Goal: Find contact information: Find contact information

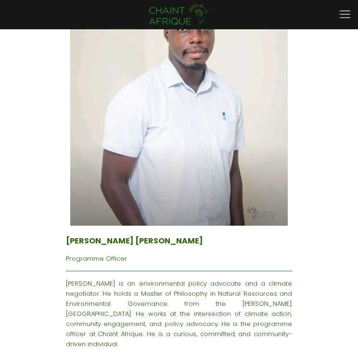
drag, startPoint x: 0, startPoint y: 0, endPoint x: 227, endPoint y: 188, distance: 294.8
click at [227, 188] on img at bounding box center [178, 99] width 217 height 256
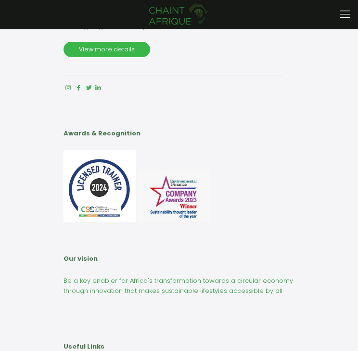
scroll to position [2913, 0]
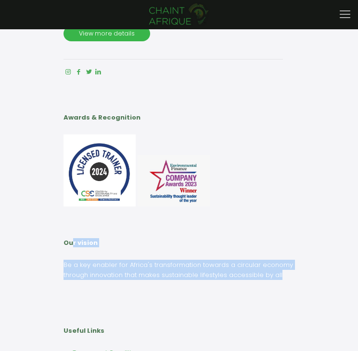
drag, startPoint x: 279, startPoint y: 257, endPoint x: 27, endPoint y: 222, distance: 254.8
click at [27, 222] on div "Chaint Afrique Reimagining Sustainability View more details Awards & Recognitio…" at bounding box center [179, 170] width 358 height 498
copy div "Our vision Be a key enabler for Africa's transformation towards a circular econ…"
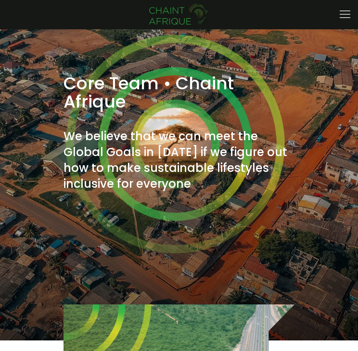
scroll to position [0, 0]
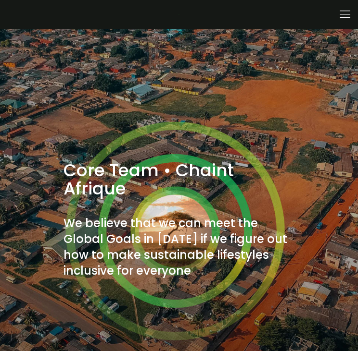
click at [346, 15] on icon at bounding box center [344, 14] width 15 height 15
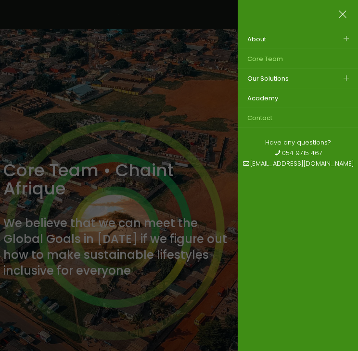
click at [266, 116] on span "Contact" at bounding box center [259, 117] width 25 height 9
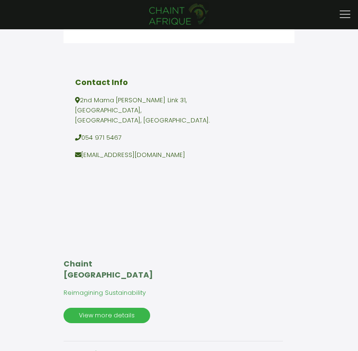
scroll to position [486, 0]
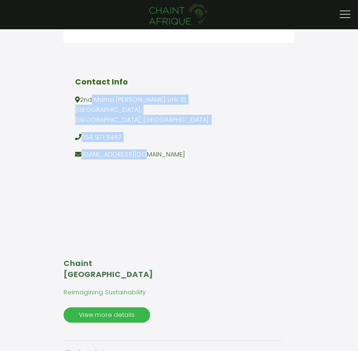
drag, startPoint x: 147, startPoint y: 170, endPoint x: 81, endPoint y: 113, distance: 87.2
click at [81, 113] on div "2nd Mama [PERSON_NAME] Link [STREET_ADDRESS]. 054 971 5467 [EMAIL_ADDRESS][DOMA…" at bounding box center [179, 127] width 208 height 65
copy div "[GEOGRAPHIC_DATA][PERSON_NAME][STREET_ADDRESS] 054 971 5467 [EMAIL_ADDRESS][DOM…"
click at [345, 13] on icon at bounding box center [344, 14] width 15 height 15
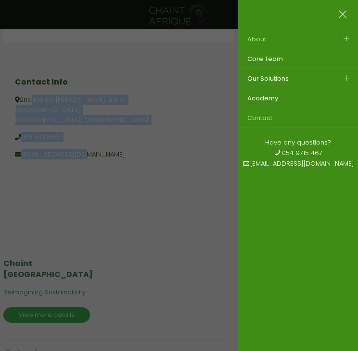
click at [270, 40] on link "About" at bounding box center [285, 38] width 96 height 19
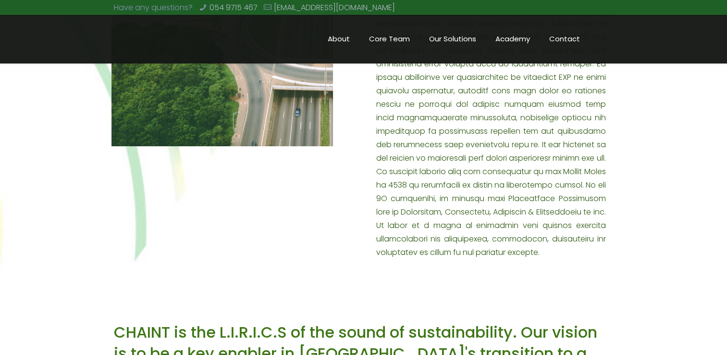
scroll to position [461, 0]
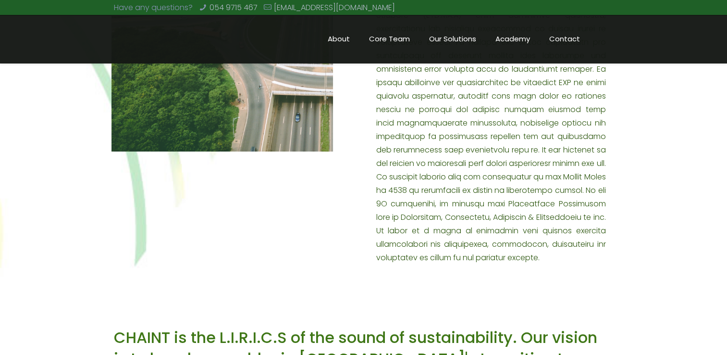
click at [357, 36] on span "Academy" at bounding box center [513, 39] width 54 height 14
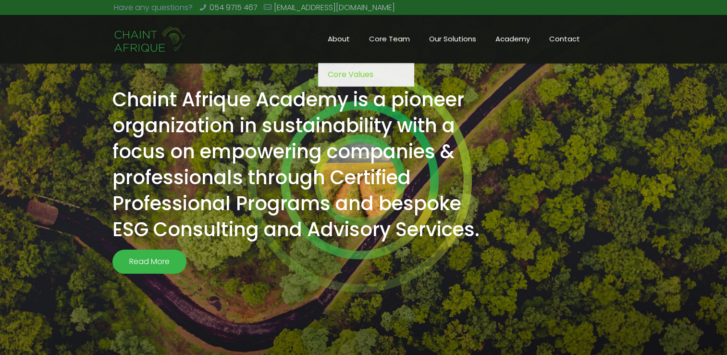
click at [335, 41] on span "About" at bounding box center [338, 39] width 41 height 14
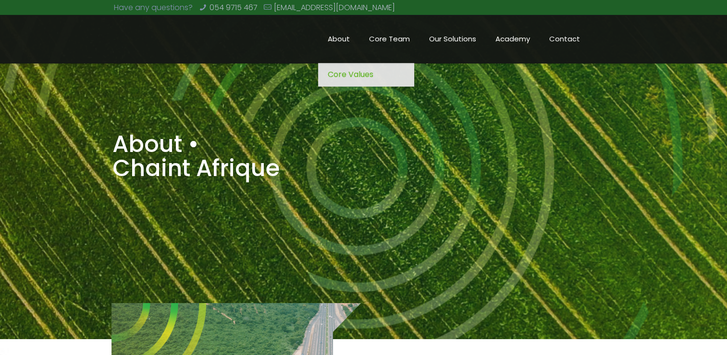
click at [349, 73] on span "Core Values" at bounding box center [351, 74] width 46 height 13
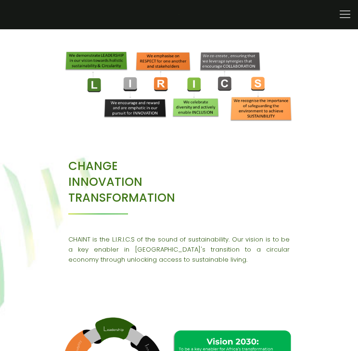
scroll to position [309, 0]
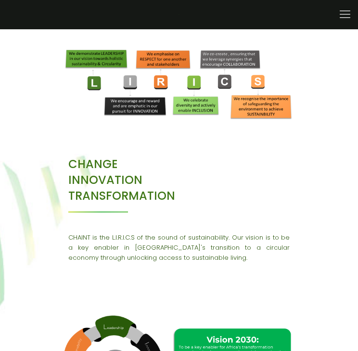
click at [299, 256] on div "CHANGE INNOVATION TRANSFORMATION CHAINT is the L.I.R.I.C.S of the sound of sust…" at bounding box center [179, 216] width 262 height 431
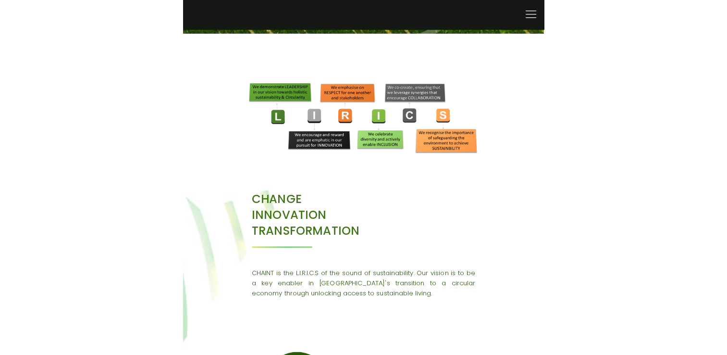
scroll to position [290, 0]
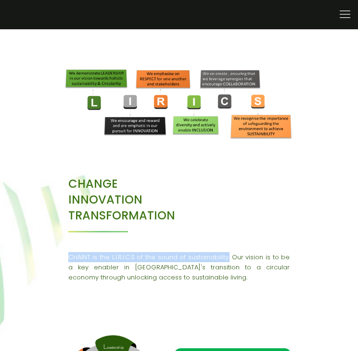
drag, startPoint x: 70, startPoint y: 256, endPoint x: 227, endPoint y: 257, distance: 157.1
click at [227, 257] on p "CHAINT is the L.I.R.I.C.S of the sound of sustainability. Our vision is to be a…" at bounding box center [179, 267] width 222 height 30
copy p "CHAINT is the L.I.R.I.C.S of the sound of sustainability."
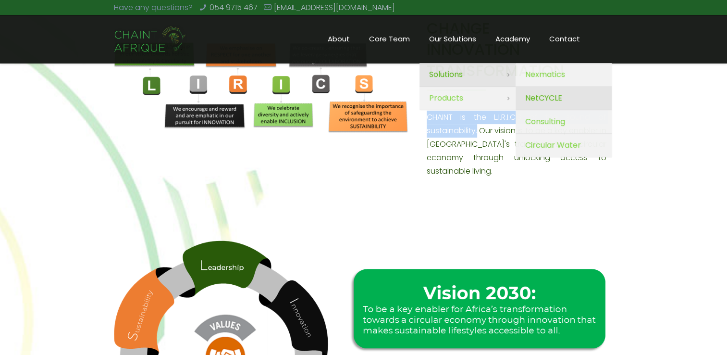
click at [549, 92] on span "NetCYCLE" at bounding box center [543, 97] width 37 height 13
